Goal: Task Accomplishment & Management: Use online tool/utility

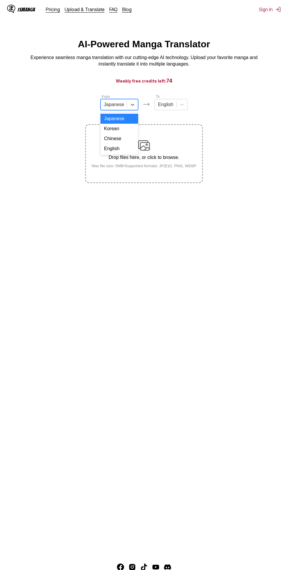
click at [125, 126] on div "Korean" at bounding box center [119, 129] width 38 height 10
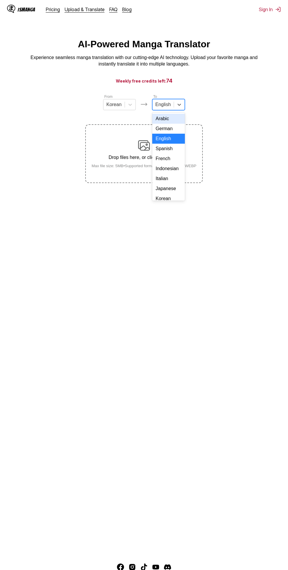
click at [175, 169] on div "Indonesian" at bounding box center [168, 169] width 33 height 10
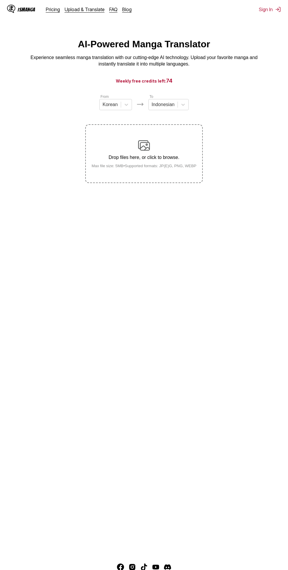
click at [149, 145] on img at bounding box center [144, 145] width 12 height 12
click at [0, 0] on input "Drop files here, or click to browse. Max file size: 5MB • Supported formats: JP…" at bounding box center [0, 0] width 0 height 0
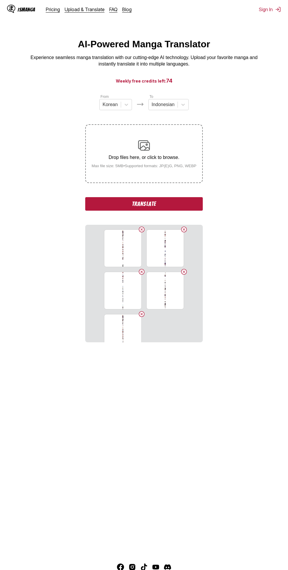
click at [169, 199] on button "Translate" at bounding box center [143, 204] width 117 height 14
